Goal: Navigation & Orientation: Find specific page/section

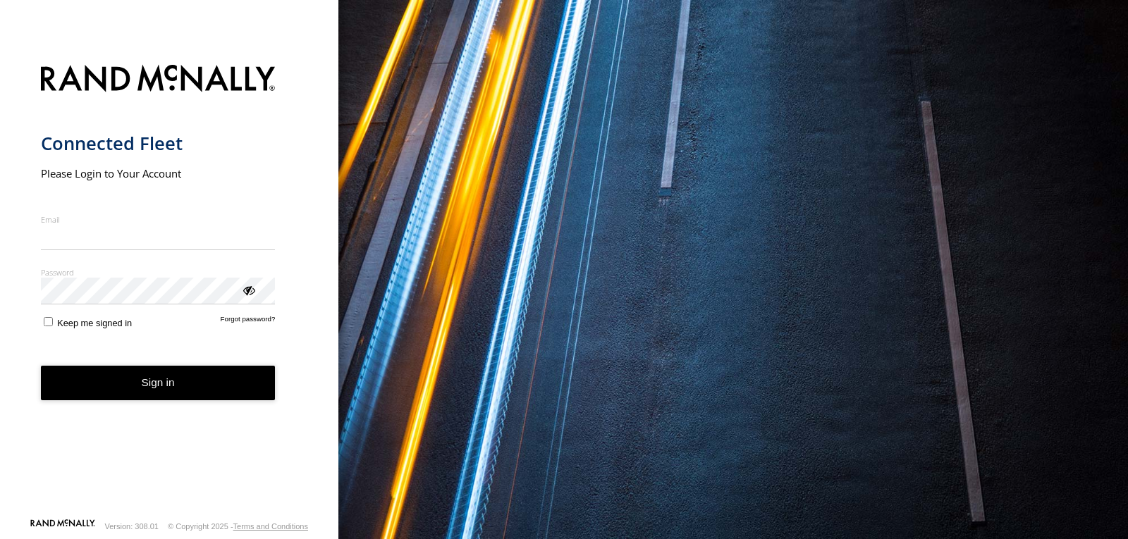
type input "**********"
click at [181, 400] on button "Sign in" at bounding box center [158, 383] width 235 height 35
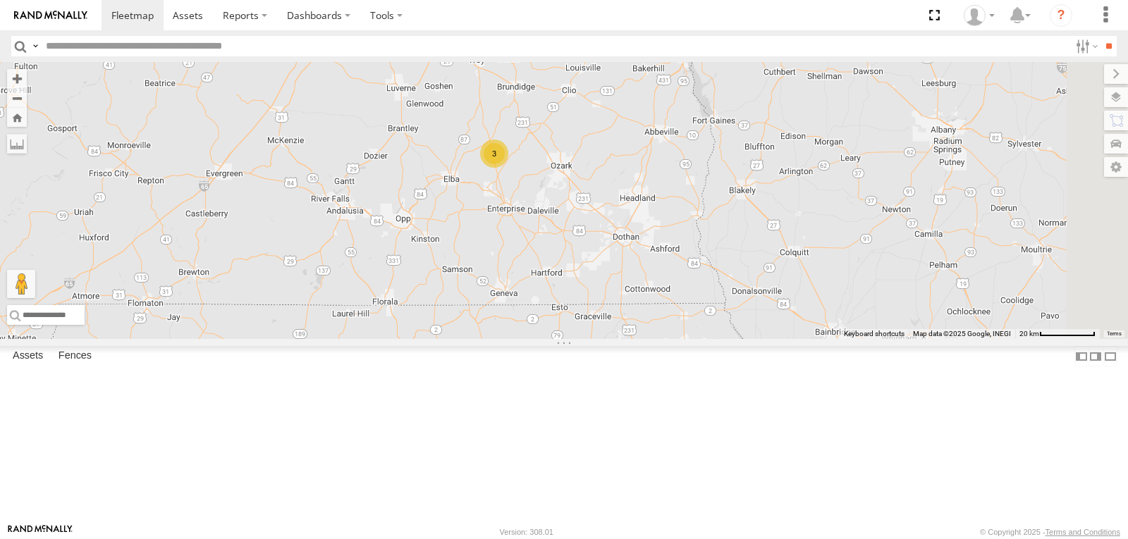
drag, startPoint x: 804, startPoint y: 415, endPoint x: 730, endPoint y: 257, distance: 174.4
click at [736, 278] on div "201 203 208 1509 211 220 1507 207 221 200 295 1502 3" at bounding box center [564, 200] width 1128 height 277
